Goal: Navigation & Orientation: Find specific page/section

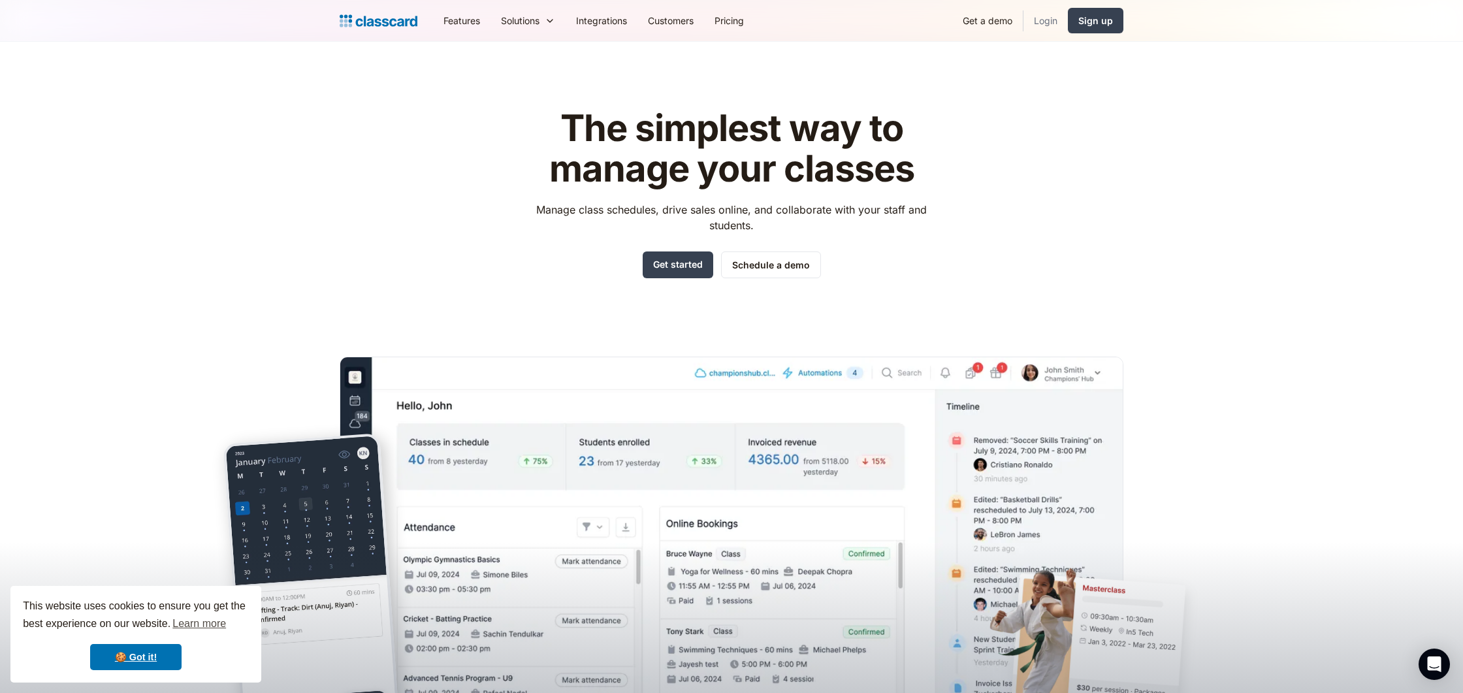
click at [1050, 20] on link "Login" at bounding box center [1046, 20] width 44 height 29
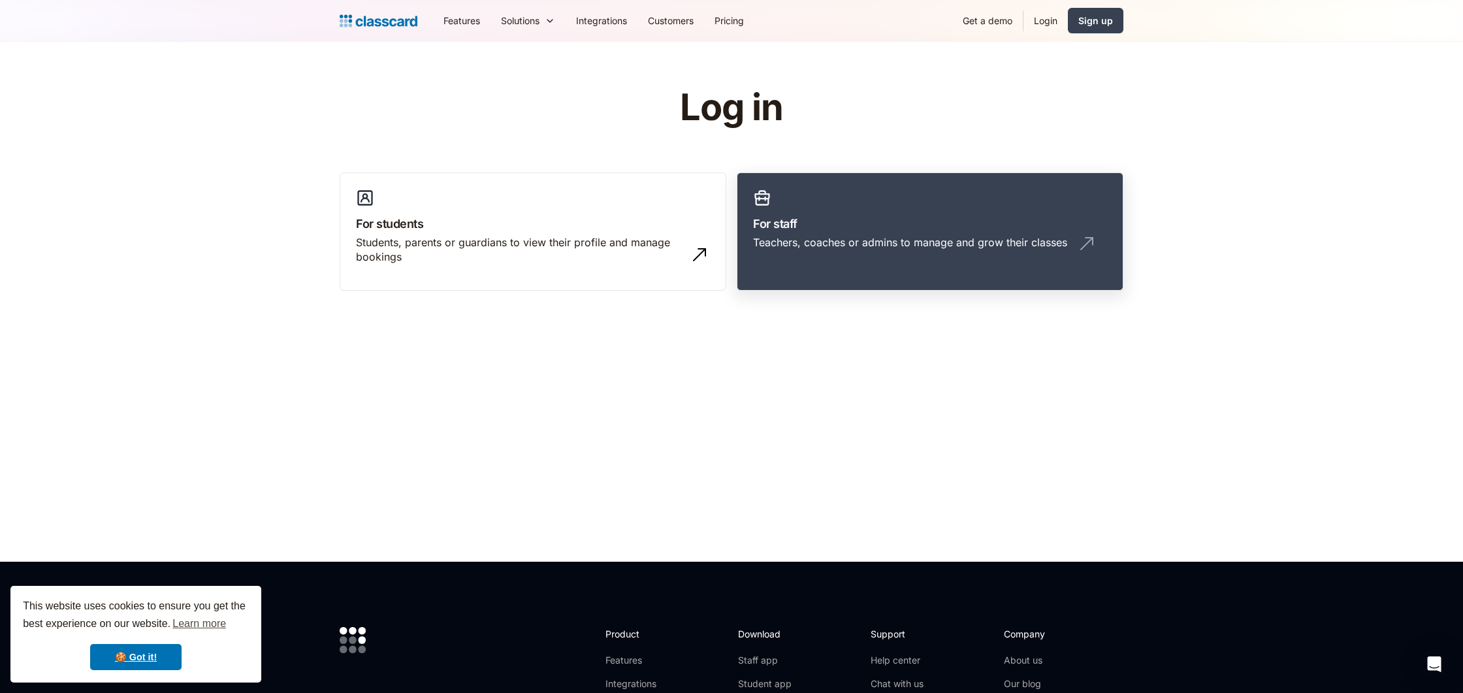
click at [867, 213] on link "For staff Teachers, coaches or admins to manage and grow their classes" at bounding box center [930, 231] width 387 height 119
